Goal: Task Accomplishment & Management: Manage account settings

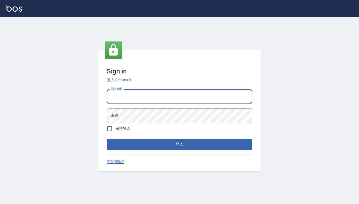
type input "0909291021"
click at [180, 145] on button "登入" at bounding box center [179, 144] width 145 height 11
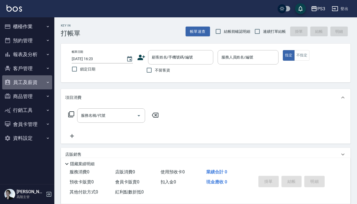
click at [26, 81] on button "員工及薪資" at bounding box center [27, 82] width 50 height 14
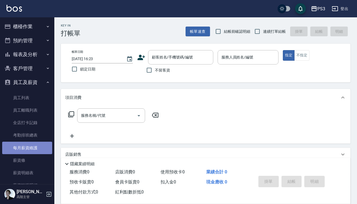
click at [33, 147] on link "每月薪資維護" at bounding box center [27, 148] width 50 height 12
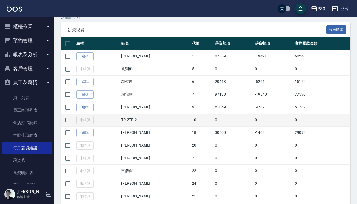
scroll to position [94, 0]
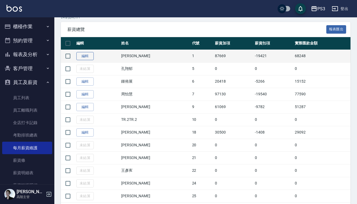
click at [88, 57] on link "編輯" at bounding box center [84, 56] width 17 height 8
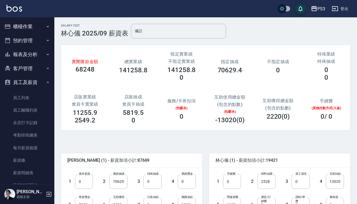
click at [31, 55] on button "報表及分析" at bounding box center [27, 54] width 50 height 14
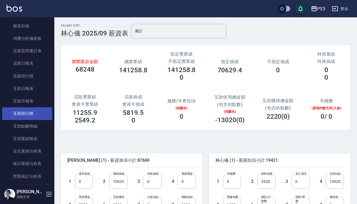
scroll to position [45, 0]
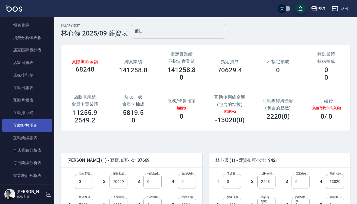
click at [32, 121] on link "互助點數明細" at bounding box center [27, 125] width 50 height 12
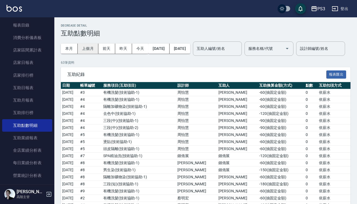
click at [91, 48] on button "上個月" at bounding box center [88, 49] width 21 height 10
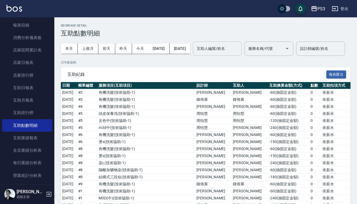
click at [222, 45] on input "互助人編號/姓名" at bounding box center [217, 48] width 44 height 9
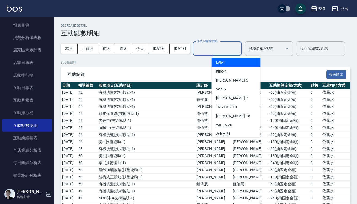
click at [236, 60] on div "Eva -1" at bounding box center [235, 62] width 49 height 9
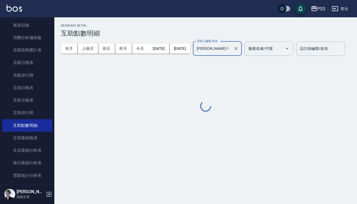
type input "Eva-1"
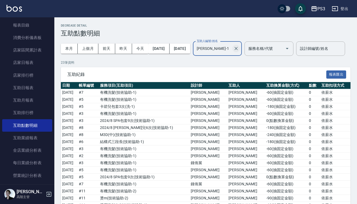
click at [237, 49] on icon "Clear" at bounding box center [235, 48] width 3 height 3
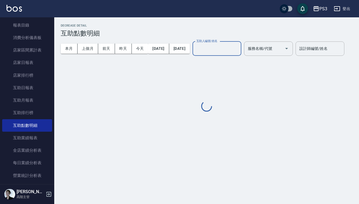
click at [239, 50] on input "互助人編號/姓名" at bounding box center [217, 48] width 44 height 9
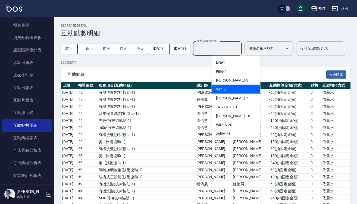
click at [232, 93] on div "Van -6" at bounding box center [235, 89] width 49 height 9
type input "Van-6"
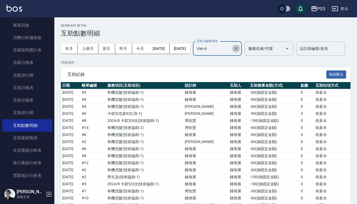
click at [237, 47] on icon "Clear" at bounding box center [235, 48] width 3 height 3
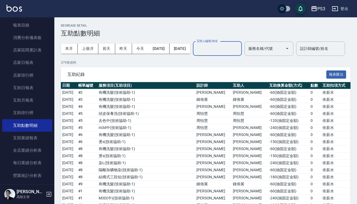
click at [239, 53] on input "互助人編號/姓名" at bounding box center [217, 48] width 44 height 9
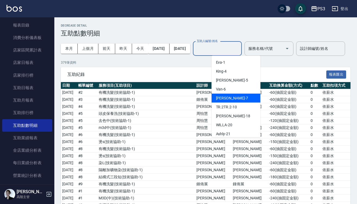
click at [238, 96] on div "Lisa -7" at bounding box center [235, 98] width 49 height 9
type input "Lisa-7"
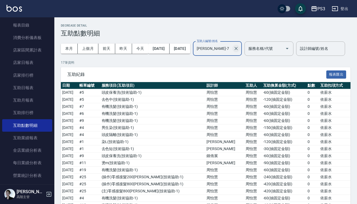
click at [239, 50] on icon "Clear" at bounding box center [235, 48] width 5 height 5
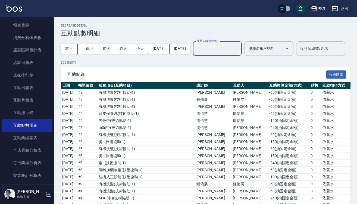
click at [239, 50] on input "互助人編號/姓名" at bounding box center [217, 48] width 44 height 9
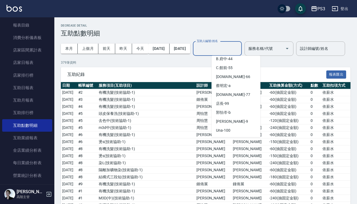
scroll to position [147, 0]
click at [164, 60] on div "本月 上個月 前天 昨天 今天 2025/09/01 2025/09/30 互助人編號/姓名 互助人編號/姓名 服務名稱/代號 服務名稱/代號 設計師編號/姓…" at bounding box center [205, 48] width 289 height 23
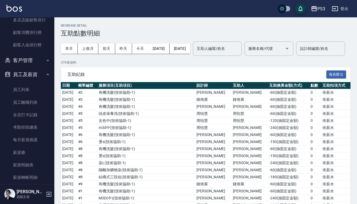
scroll to position [553, 0]
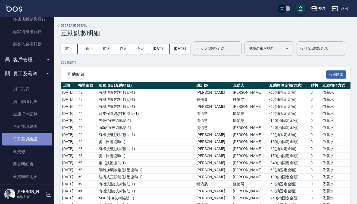
click at [34, 137] on link "每月薪資維護" at bounding box center [27, 139] width 50 height 12
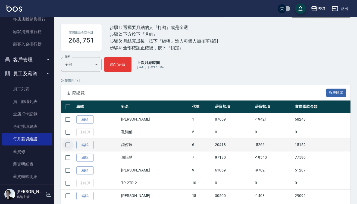
scroll to position [31, 0]
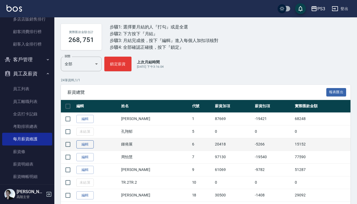
click at [89, 146] on link "編輯" at bounding box center [84, 145] width 17 height 8
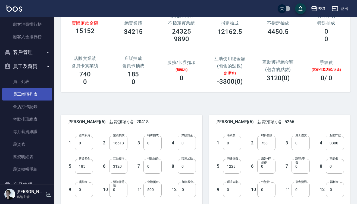
scroll to position [563, 0]
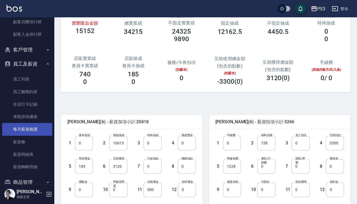
click at [24, 123] on link "每月薪資維護" at bounding box center [27, 129] width 50 height 12
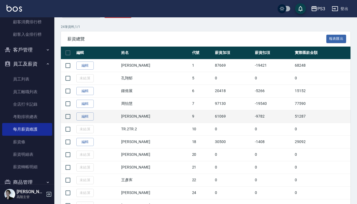
scroll to position [85, 0]
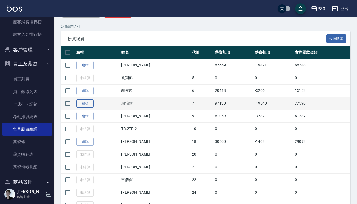
click at [88, 102] on link "編輯" at bounding box center [84, 104] width 17 height 8
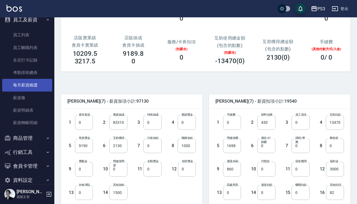
scroll to position [608, 0]
click at [30, 84] on link "每月薪資維護" at bounding box center [27, 84] width 50 height 12
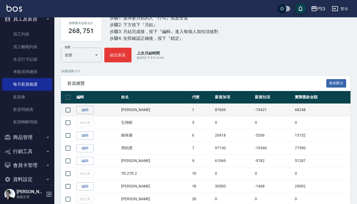
scroll to position [40, 0]
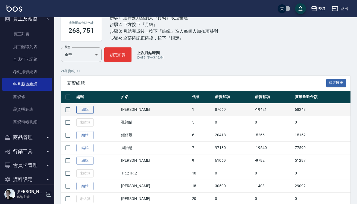
click at [82, 110] on link "編輯" at bounding box center [84, 110] width 17 height 8
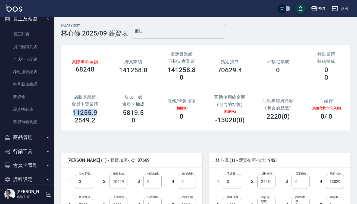
drag, startPoint x: 75, startPoint y: 114, endPoint x: 102, endPoint y: 112, distance: 26.9
click at [103, 112] on div "店販實業績 會員卡實業績 11255.9 2549.2" at bounding box center [85, 109] width 48 height 43
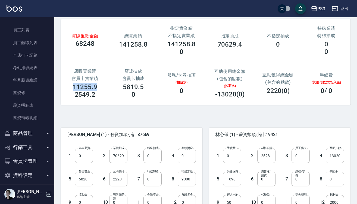
scroll to position [611, 0]
click at [40, 130] on button "商品管理" at bounding box center [27, 134] width 50 height 14
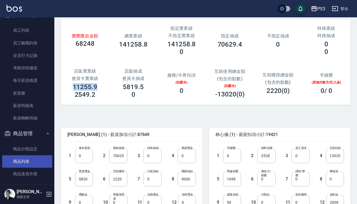
click at [30, 162] on link "商品列表" at bounding box center [27, 162] width 50 height 12
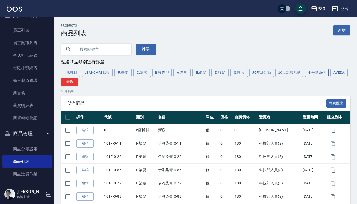
click at [321, 71] on button "N-丹麥系列" at bounding box center [317, 73] width 24 height 8
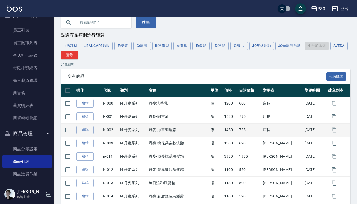
scroll to position [38, 0]
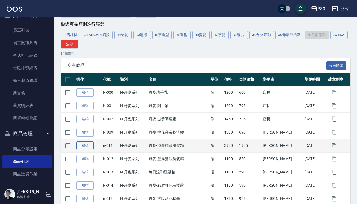
click at [89, 147] on link "編輯" at bounding box center [84, 146] width 17 height 8
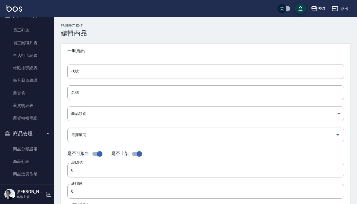
type input "n-011"
type input "丹麥-滋養抗躁洗髮精"
type input "721c0a6d-2aa6-4b59-abfb-e6e70981e87b"
type input "3990"
type input "1995"
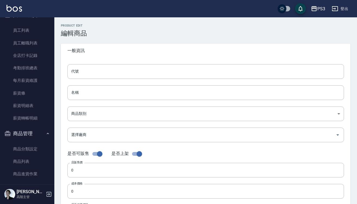
type input "1995"
type input "瓶"
type input "UNSET"
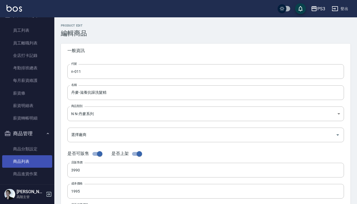
click at [32, 162] on link "商品列表" at bounding box center [27, 162] width 50 height 12
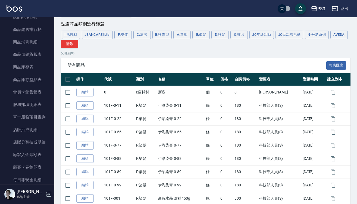
scroll to position [291, 0]
click at [34, 131] on link "店販抽成明細" at bounding box center [27, 130] width 50 height 12
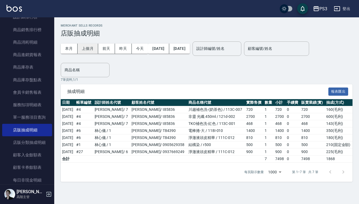
click at [92, 47] on button "上個月" at bounding box center [88, 49] width 21 height 10
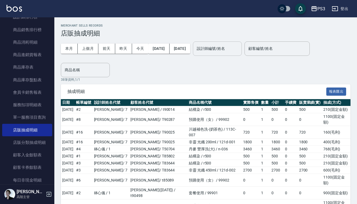
click at [228, 52] on input "設計師編號/姓名" at bounding box center [217, 48] width 44 height 9
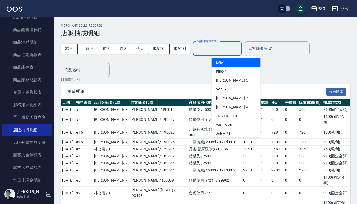
click at [227, 64] on div "Eva -1" at bounding box center [235, 62] width 49 height 9
type input "Eva-1"
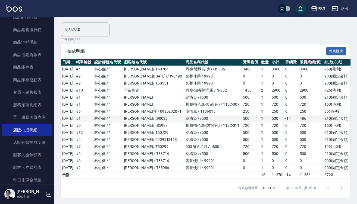
scroll to position [40, 0]
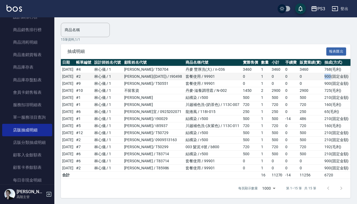
drag, startPoint x: 324, startPoint y: 77, endPoint x: 329, endPoint y: 77, distance: 5.2
click at [330, 77] on td "900 ( 固定金額 )" at bounding box center [336, 76] width 27 height 7
click at [329, 79] on td "900 ( 固定金額 )" at bounding box center [336, 76] width 27 height 7
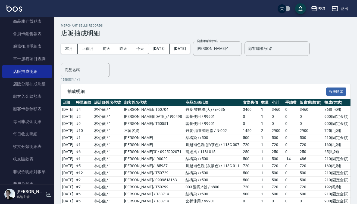
scroll to position [0, 0]
click at [231, 48] on input "Eva-1" at bounding box center [213, 48] width 36 height 9
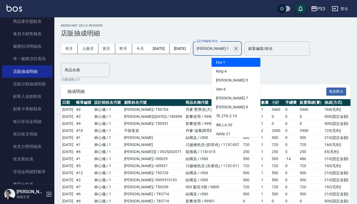
click at [239, 50] on icon "Clear" at bounding box center [235, 48] width 5 height 5
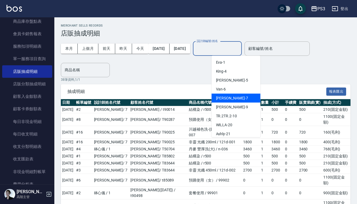
click at [233, 96] on div "Lisa -7" at bounding box center [235, 98] width 49 height 9
type input "Lisa-7"
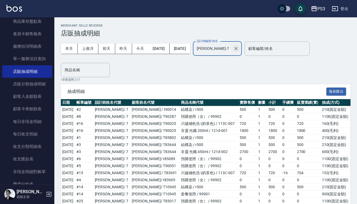
click at [237, 47] on icon "Clear" at bounding box center [235, 48] width 3 height 3
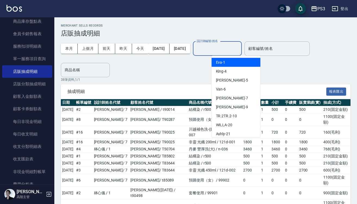
click at [239, 48] on input "設計師編號/姓名" at bounding box center [217, 48] width 44 height 9
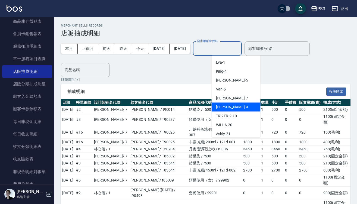
click at [238, 105] on div "尤信翰 -9" at bounding box center [235, 107] width 49 height 9
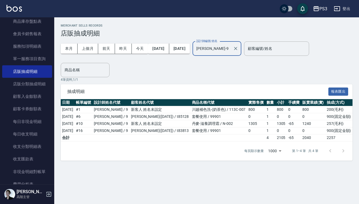
click at [239, 56] on div "本月 上個月 前天 昨天 今天 2025/09/01 2025/09/30 設計師編號/姓名 尤信翰-9 設計師編號/姓名 顧客編號/姓名 顧客編號/姓名" at bounding box center [185, 48] width 249 height 23
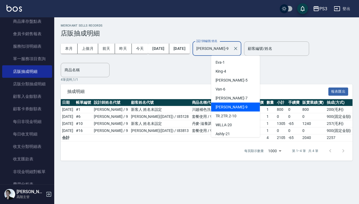
click at [231, 49] on input "尤信翰-9" at bounding box center [213, 48] width 36 height 9
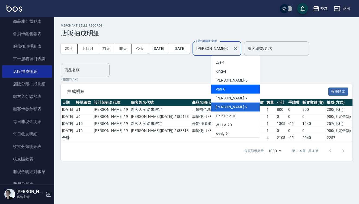
click at [234, 88] on div "Van -6" at bounding box center [235, 89] width 49 height 9
type input "Van-6"
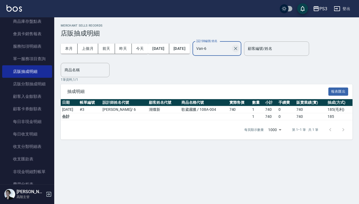
click at [239, 47] on icon "Clear" at bounding box center [235, 48] width 5 height 5
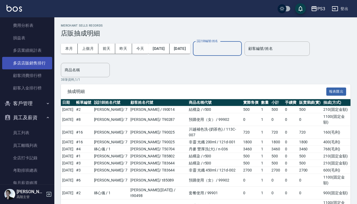
scroll to position [517, 0]
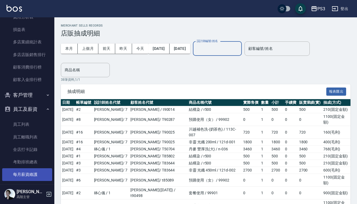
click at [34, 171] on link "每月薪資維護" at bounding box center [27, 175] width 50 height 12
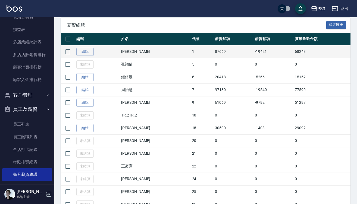
scroll to position [99, 0]
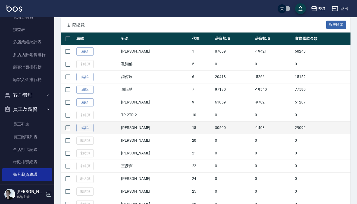
click at [76, 129] on td "編輯" at bounding box center [97, 128] width 45 height 13
click at [86, 128] on link "編輯" at bounding box center [84, 128] width 17 height 8
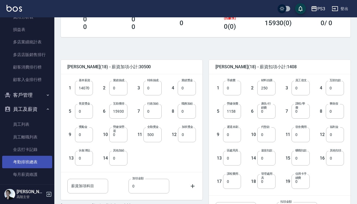
scroll to position [527, 0]
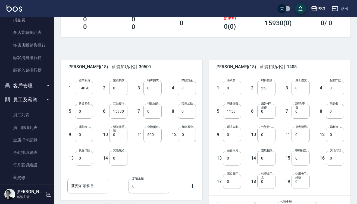
click at [91, 88] on input "14070" at bounding box center [84, 88] width 18 height 15
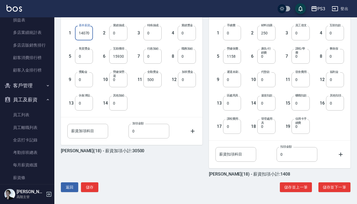
scroll to position [149, 0]
click at [337, 190] on button "儲存並下一筆" at bounding box center [334, 188] width 32 height 10
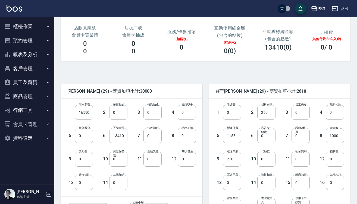
scroll to position [62, 0]
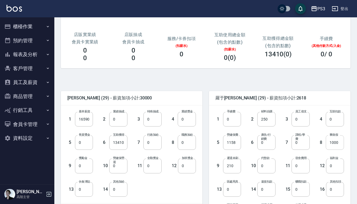
click at [340, 141] on input "1000" at bounding box center [334, 142] width 18 height 15
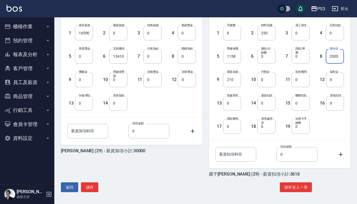
scroll to position [149, 0]
type input "2000"
click at [91, 189] on button "儲存" at bounding box center [89, 188] width 17 height 10
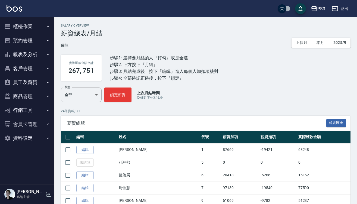
click at [40, 59] on button "報表及分析" at bounding box center [27, 54] width 50 height 14
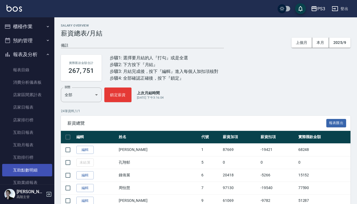
click at [33, 170] on link "互助點數明細" at bounding box center [27, 170] width 50 height 12
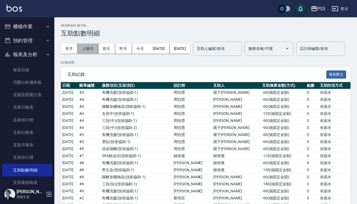
click at [88, 50] on button "上個月" at bounding box center [88, 49] width 21 height 10
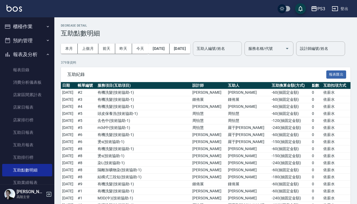
click at [239, 51] on input "互助人編號/姓名" at bounding box center [217, 48] width 44 height 9
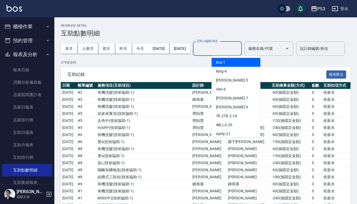
click at [241, 63] on div "[PERSON_NAME] -1" at bounding box center [235, 62] width 49 height 9
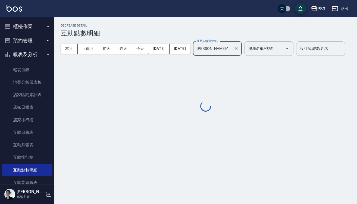
type input "[PERSON_NAME]-1"
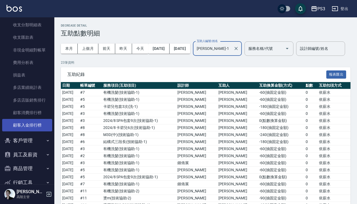
scroll to position [472, 0]
click at [31, 151] on button "員工及薪資" at bounding box center [27, 155] width 50 height 14
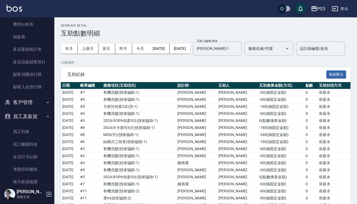
scroll to position [511, 0]
click at [35, 182] on link "每月薪資維護" at bounding box center [27, 181] width 50 height 12
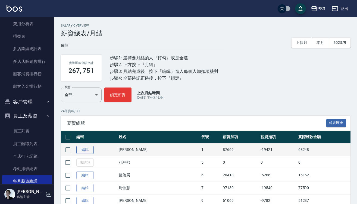
click at [81, 148] on link "編輯" at bounding box center [84, 150] width 17 height 8
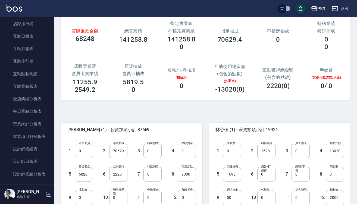
scroll to position [96, 0]
click at [35, 74] on link "互助點數明細" at bounding box center [27, 74] width 50 height 12
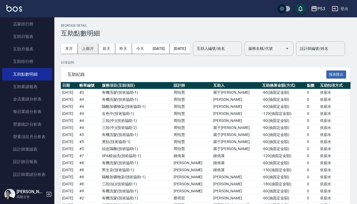
click at [83, 47] on button "上個月" at bounding box center [88, 49] width 21 height 10
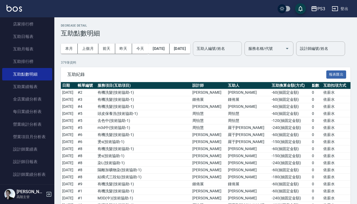
click at [242, 49] on div "互助人編號/姓名 互助人編號/姓名" at bounding box center [217, 49] width 49 height 14
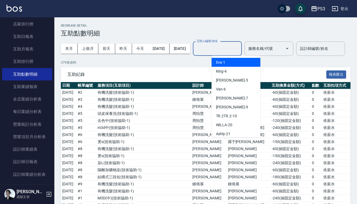
click at [241, 63] on div "Eva -1" at bounding box center [235, 62] width 49 height 9
type input "Eva-1"
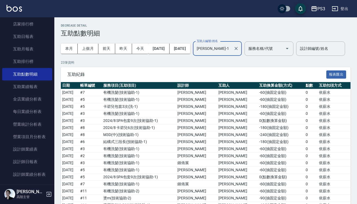
scroll to position [17, 0]
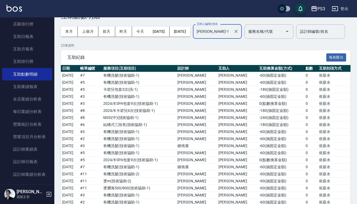
click at [241, 60] on span "互助紀錄" at bounding box center [196, 57] width 259 height 5
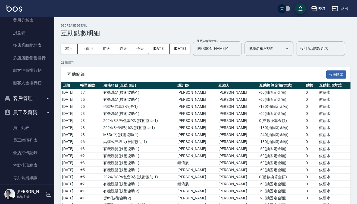
scroll to position [515, 0]
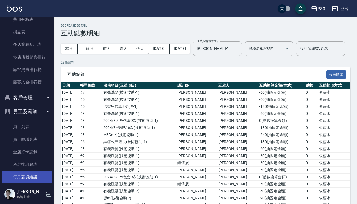
click at [30, 175] on link "每月薪資維護" at bounding box center [27, 177] width 50 height 12
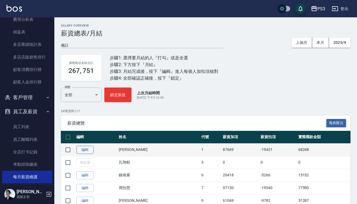
click at [88, 150] on link "編輯" at bounding box center [84, 150] width 17 height 8
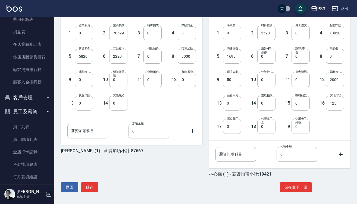
scroll to position [149, 0]
click at [33, 171] on link "每月薪資維護" at bounding box center [27, 177] width 50 height 12
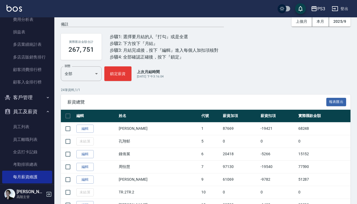
scroll to position [25, 0]
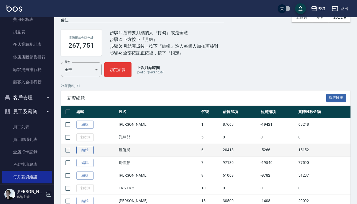
click at [85, 150] on link "編輯" at bounding box center [84, 150] width 17 height 8
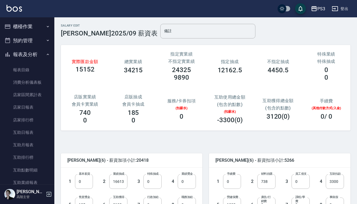
click at [30, 55] on button "報表及分析" at bounding box center [27, 54] width 50 height 14
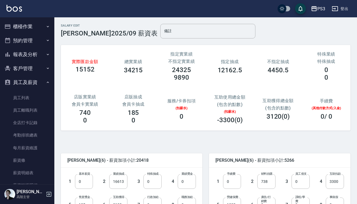
click at [30, 55] on button "報表及分析" at bounding box center [27, 54] width 50 height 14
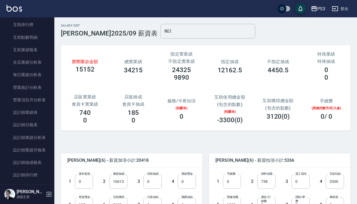
scroll to position [134, 0]
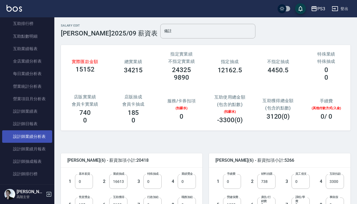
click at [36, 137] on link "設計師業績分析表" at bounding box center [27, 137] width 50 height 12
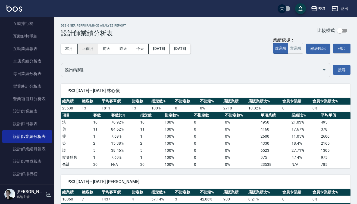
click at [87, 50] on button "上個月" at bounding box center [88, 49] width 21 height 10
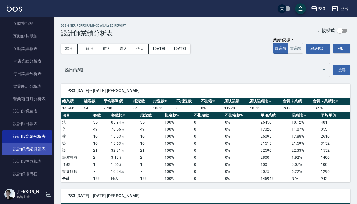
click at [40, 150] on link "設計師業績月報表" at bounding box center [27, 149] width 50 height 12
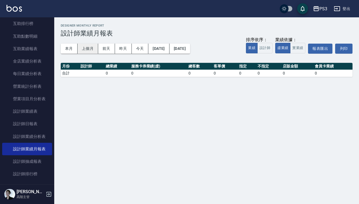
click at [83, 48] on button "上個月" at bounding box center [88, 49] width 21 height 10
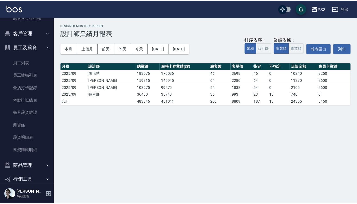
scroll to position [580, 0]
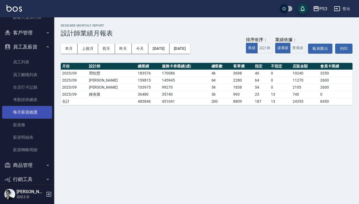
click at [36, 110] on link "每月薪資維護" at bounding box center [27, 112] width 50 height 12
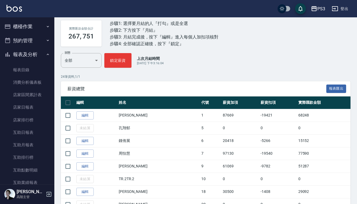
click at [32, 51] on button "報表及分析" at bounding box center [27, 54] width 50 height 14
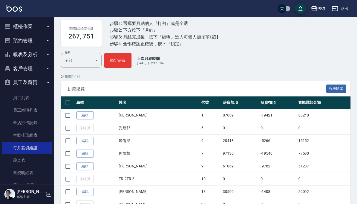
click at [32, 51] on button "報表及分析" at bounding box center [27, 54] width 50 height 14
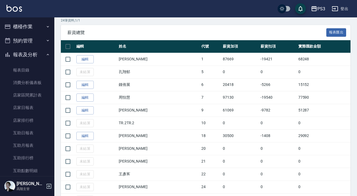
click at [37, 52] on button "報表及分析" at bounding box center [27, 54] width 50 height 14
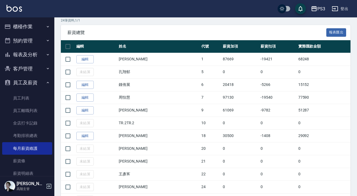
click at [38, 40] on button "預約管理" at bounding box center [27, 41] width 50 height 14
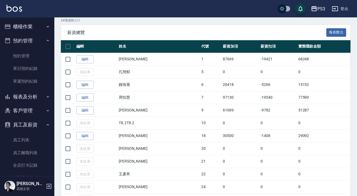
click at [38, 40] on button "預約管理" at bounding box center [27, 41] width 50 height 14
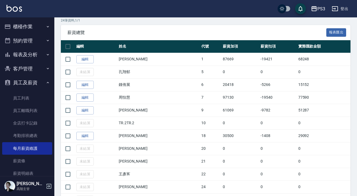
click at [45, 57] on button "報表及分析" at bounding box center [27, 54] width 50 height 14
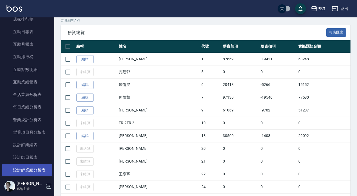
scroll to position [120, 0]
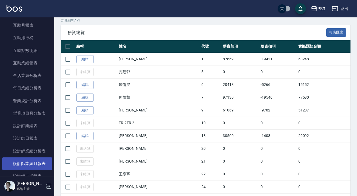
click at [26, 160] on link "設計師業績月報表" at bounding box center [27, 163] width 50 height 12
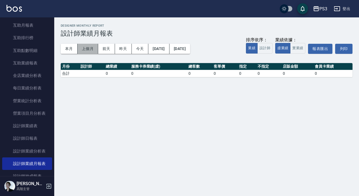
click at [86, 48] on button "上個月" at bounding box center [88, 49] width 21 height 10
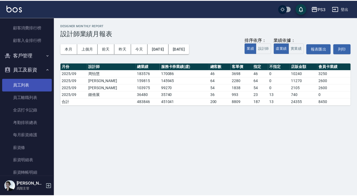
scroll to position [558, 0]
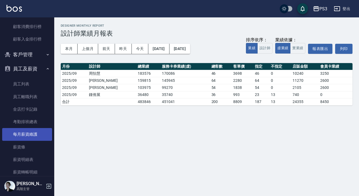
click at [30, 129] on link "每月薪資維護" at bounding box center [27, 134] width 50 height 12
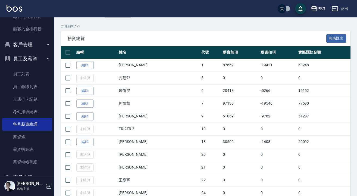
scroll to position [85, 0]
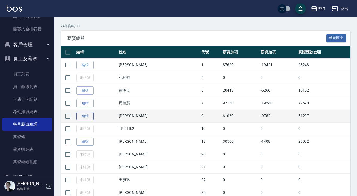
click at [82, 117] on link "編輯" at bounding box center [84, 116] width 17 height 8
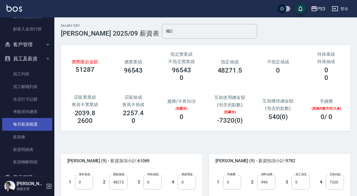
click at [36, 125] on link "每月薪資維護" at bounding box center [27, 124] width 50 height 12
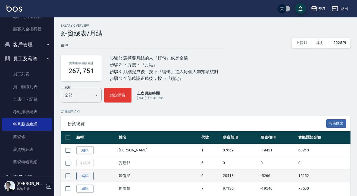
click at [89, 179] on link "編輯" at bounding box center [84, 176] width 17 height 8
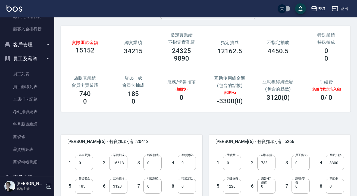
scroll to position [21, 0]
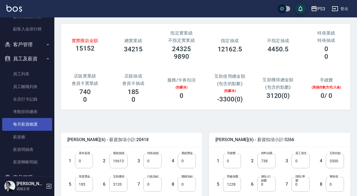
click at [21, 120] on link "每月薪資維護" at bounding box center [27, 124] width 50 height 12
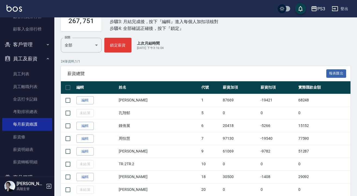
scroll to position [50, 0]
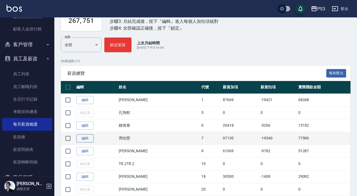
click at [85, 135] on link "編輯" at bounding box center [84, 138] width 17 height 8
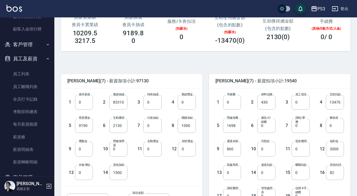
scroll to position [80, 0]
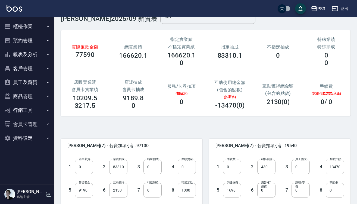
scroll to position [24, 0]
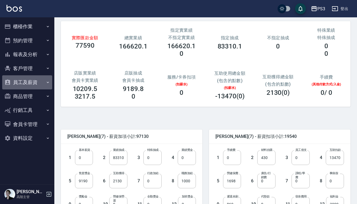
click at [34, 85] on button "員工及薪資" at bounding box center [27, 82] width 50 height 14
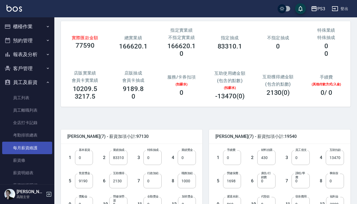
click at [34, 145] on link "每月薪資維護" at bounding box center [27, 148] width 50 height 12
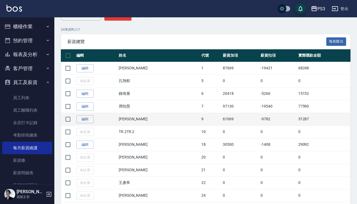
scroll to position [88, 0]
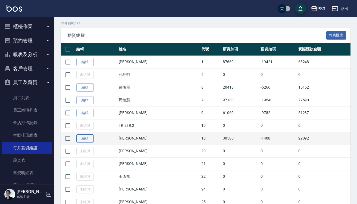
click at [91, 138] on link "編輯" at bounding box center [84, 139] width 17 height 8
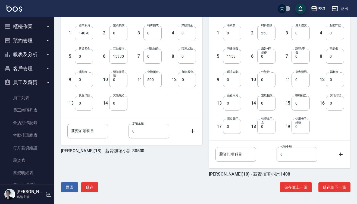
scroll to position [149, 0]
click at [329, 189] on button "儲存並下一筆" at bounding box center [334, 188] width 32 height 10
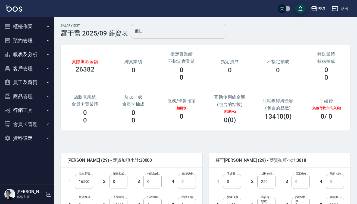
click at [38, 87] on button "員工及薪資" at bounding box center [27, 82] width 50 height 14
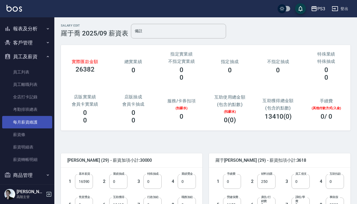
scroll to position [26, 0]
click at [33, 122] on link "每月薪資維護" at bounding box center [27, 122] width 50 height 12
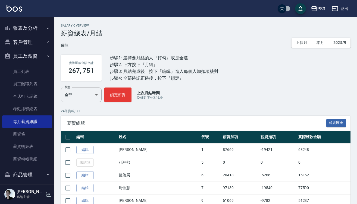
scroll to position [41, 0]
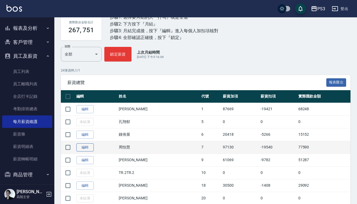
click at [89, 146] on link "編輯" at bounding box center [84, 148] width 17 height 8
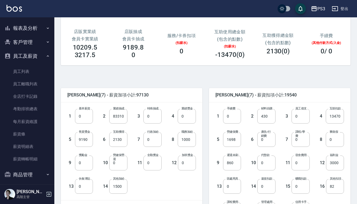
scroll to position [69, 0]
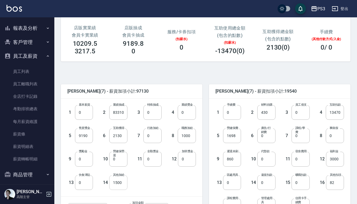
click at [122, 184] on input "1500" at bounding box center [118, 183] width 18 height 15
type input "0"
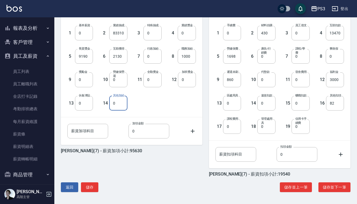
scroll to position [149, 0]
click at [326, 188] on button "儲存並下一筆" at bounding box center [334, 188] width 32 height 10
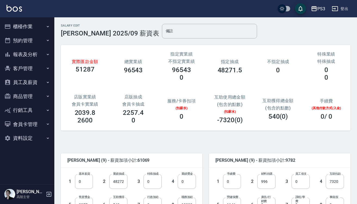
click at [35, 53] on button "報表及分析" at bounding box center [27, 54] width 50 height 14
